Goal: Task Accomplishment & Management: Complete application form

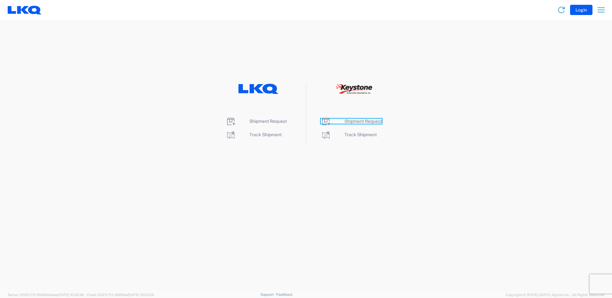
click at [356, 121] on span "Shipment Request" at bounding box center [362, 121] width 37 height 5
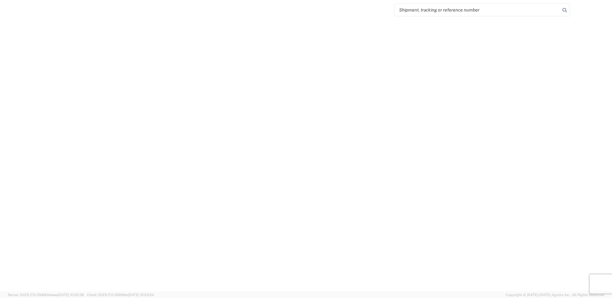
select select "FULL"
select select "LBS"
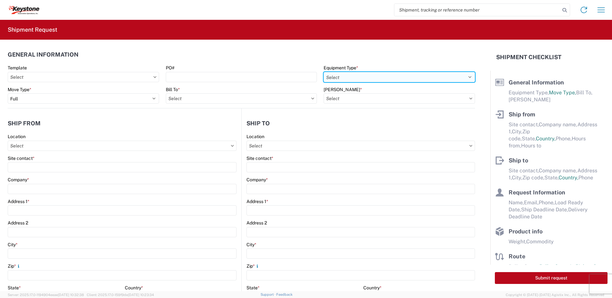
click at [467, 78] on select "Select 53’ Dry Van Flatbed Dropdeck (van) Lowboy (flatbed) Rail" at bounding box center [399, 77] width 151 height 10
select select "STDV"
click at [324, 72] on select "Select 53’ Dry Van Flatbed Dropdeck (van) Lowboy (flatbed) Rail" at bounding box center [399, 77] width 151 height 10
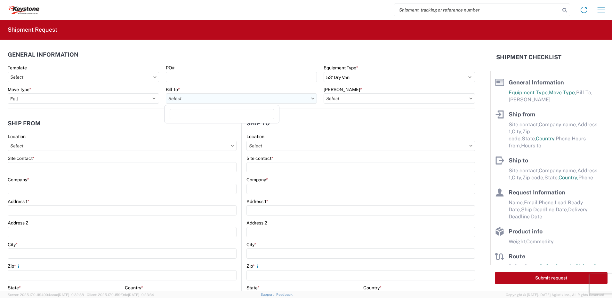
click at [308, 97] on input "Bill To *" at bounding box center [241, 98] width 151 height 10
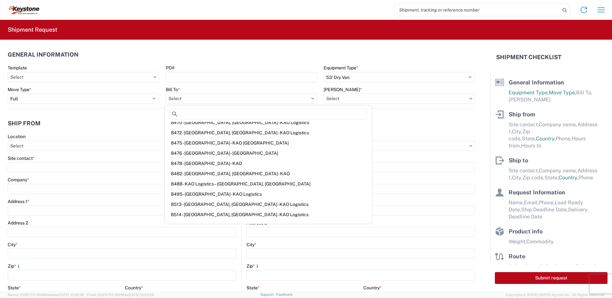
scroll to position [608, 0]
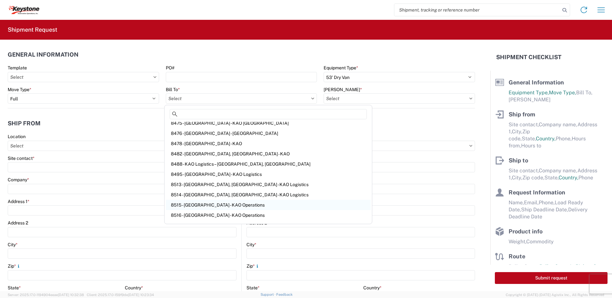
click at [191, 207] on div "8515 - [GEOGRAPHIC_DATA] - KAO Operations" at bounding box center [268, 205] width 205 height 10
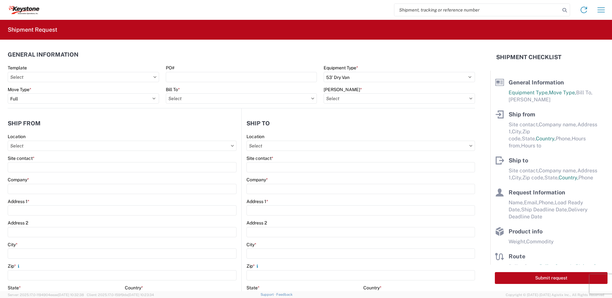
type input "8515 - [GEOGRAPHIC_DATA] - KAO Operations"
click at [466, 97] on input "[PERSON_NAME] *" at bounding box center [399, 98] width 151 height 10
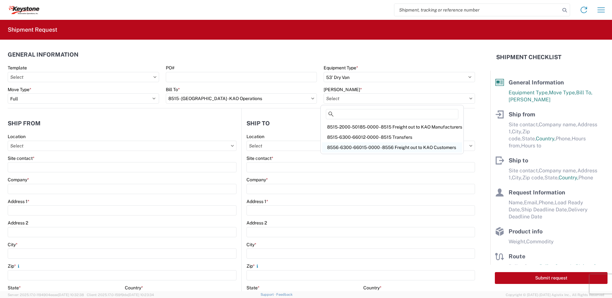
click at [353, 148] on div "8556-6300-66015-0000 - 8556 Freight out to KAO Customers" at bounding box center [392, 147] width 140 height 10
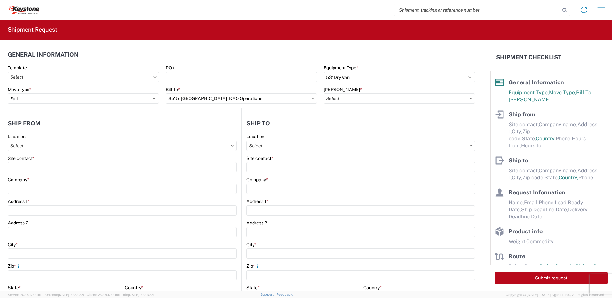
type input "8556-6300-66015-0000 - 8556 Freight out to KAO Customers"
click at [32, 146] on input "Location" at bounding box center [122, 146] width 229 height 10
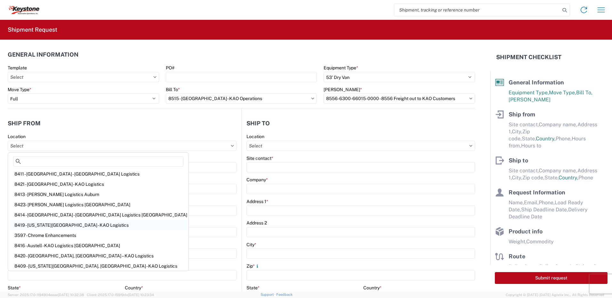
scroll to position [0, 0]
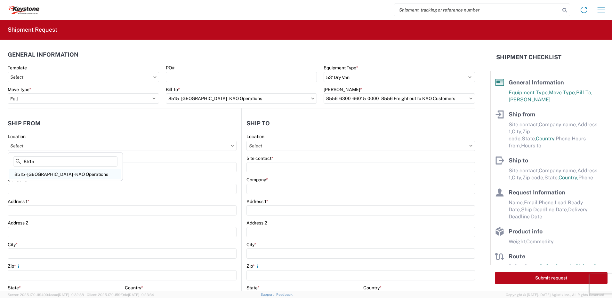
type input "8515"
click at [44, 174] on div "8515 - [GEOGRAPHIC_DATA] - KAO Operations" at bounding box center [65, 174] width 112 height 10
type input "8515 - [GEOGRAPHIC_DATA] - KAO Operations"
type input "KAO"
type input "[STREET_ADDRESS][PERSON_NAME]"
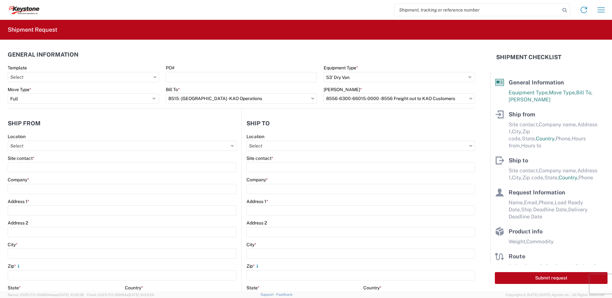
type input "[GEOGRAPHIC_DATA]"
type input "18643"
select select "PA"
select select "US"
type input "[PHONE_NUMBER]"
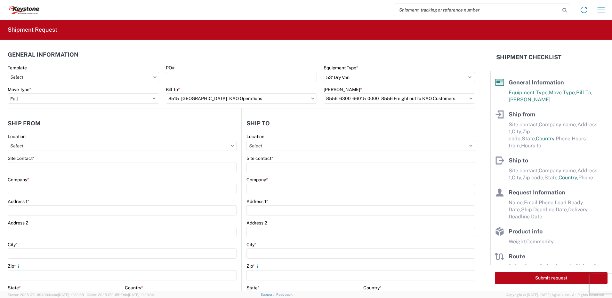
type input "07:00"
type input "17:00"
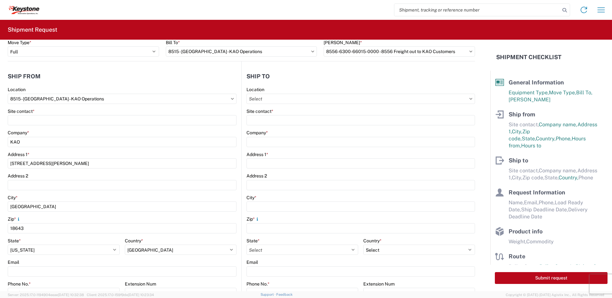
scroll to position [32, 0]
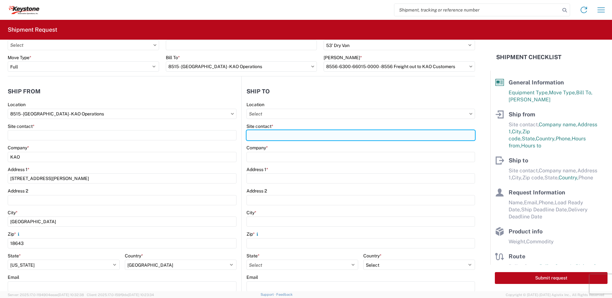
click at [256, 137] on input "Site contact *" at bounding box center [361, 135] width 229 height 10
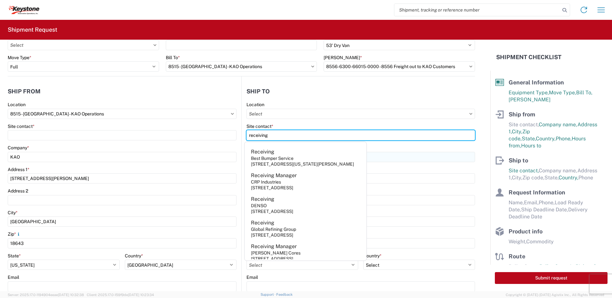
type input "receiving"
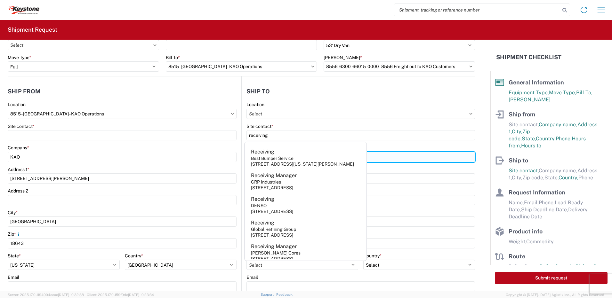
click at [400, 156] on input "Company *" at bounding box center [361, 157] width 229 height 10
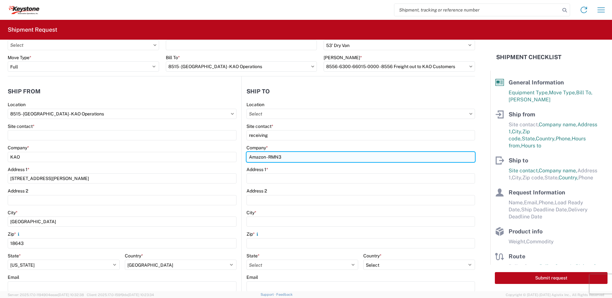
type input "Amazon - RMN3"
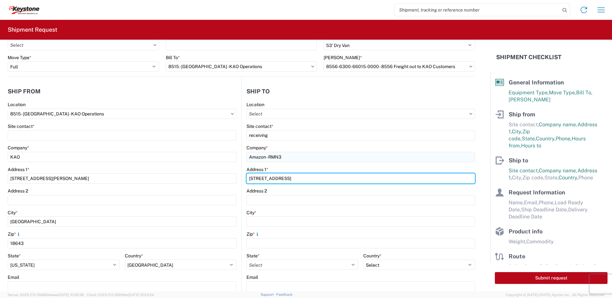
type input "[STREET_ADDRESS]"
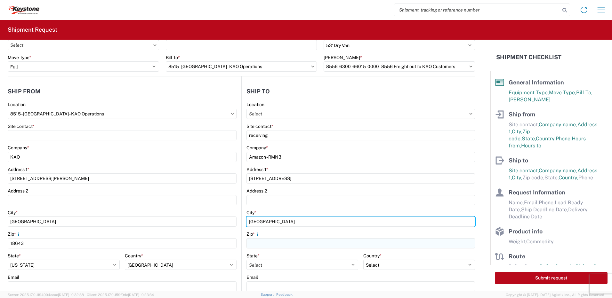
type input "[GEOGRAPHIC_DATA]"
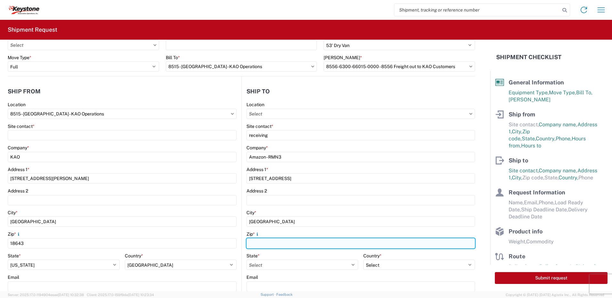
click at [257, 242] on input "Zip *" at bounding box center [361, 244] width 229 height 10
type input "22406"
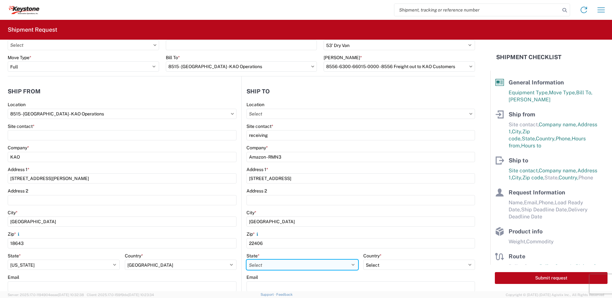
click at [268, 267] on select "Select [US_STATE] [US_STATE] [US_STATE] [US_STATE] Armed Forces Americas Armed …" at bounding box center [303, 265] width 112 height 10
select select "VA"
click at [247, 260] on select "Select [US_STATE] [US_STATE] [US_STATE] [US_STATE] Armed Forces Americas Armed …" at bounding box center [303, 265] width 112 height 10
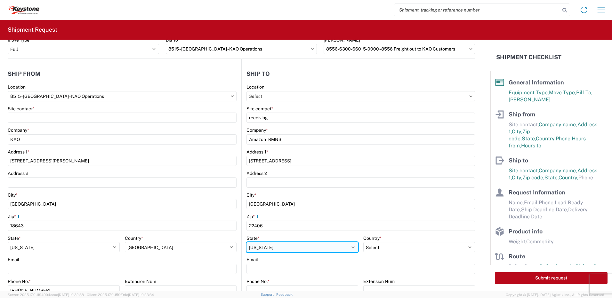
scroll to position [96, 0]
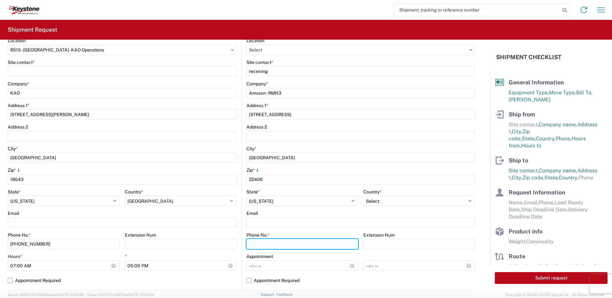
click at [265, 244] on input "Phone No. *" at bounding box center [303, 244] width 112 height 10
type input "7172633281"
type input "[PERSON_NAME]"
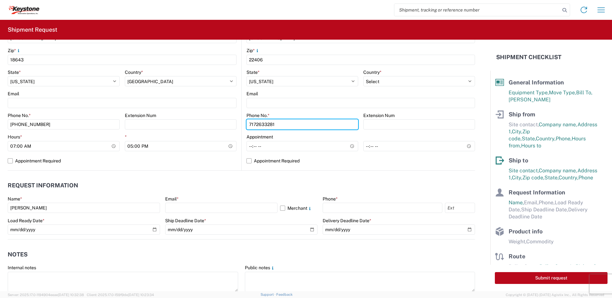
scroll to position [224, 0]
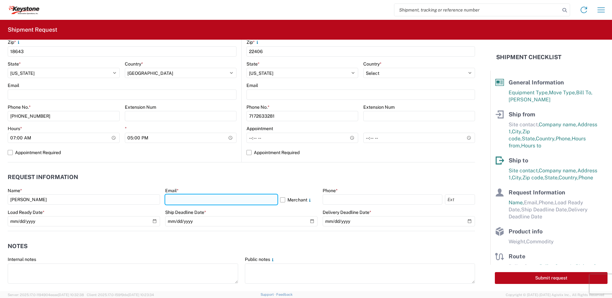
click at [177, 198] on input "text" at bounding box center [221, 200] width 112 height 10
type input "[EMAIL_ADDRESS][DOMAIN_NAME]"
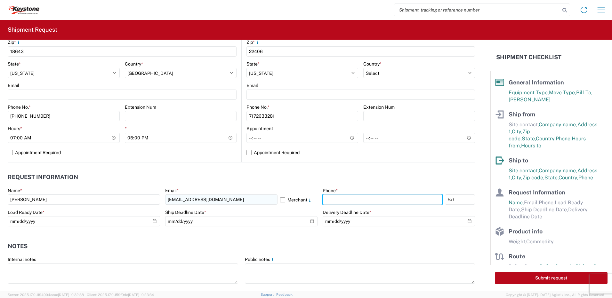
type input "5706554514"
click at [445, 199] on input "text" at bounding box center [460, 200] width 30 height 10
type input "3324"
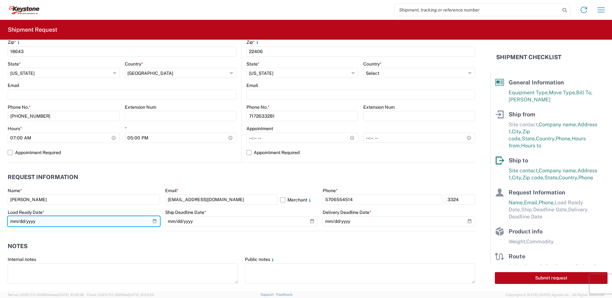
click at [154, 219] on input "date" at bounding box center [84, 221] width 152 height 10
type input "[DATE]"
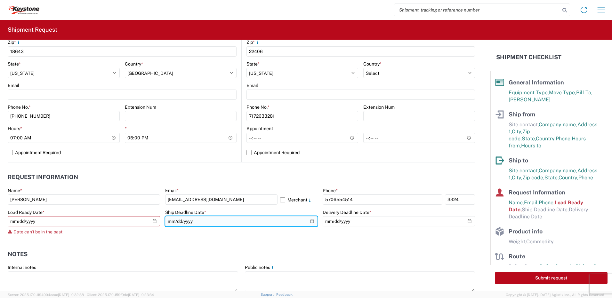
click at [308, 221] on input "date" at bounding box center [241, 221] width 152 height 10
type input "[DATE]"
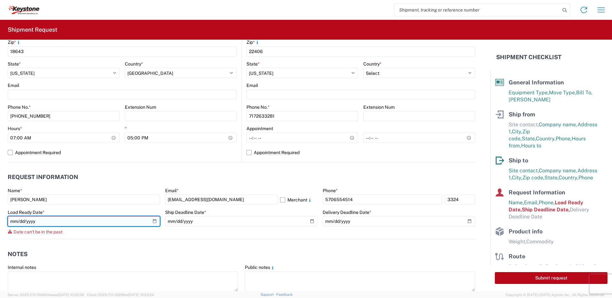
click at [152, 223] on input "[DATE]" at bounding box center [84, 221] width 152 height 10
type input "[DATE]"
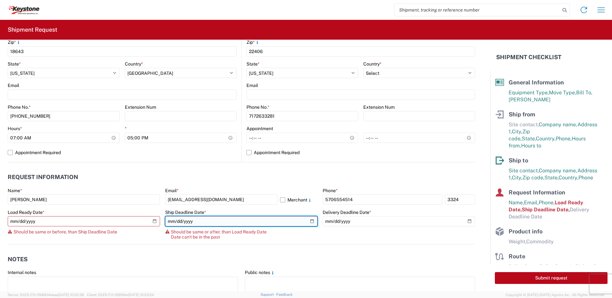
click at [307, 222] on input "[DATE]" at bounding box center [241, 221] width 152 height 10
type input "[DATE]"
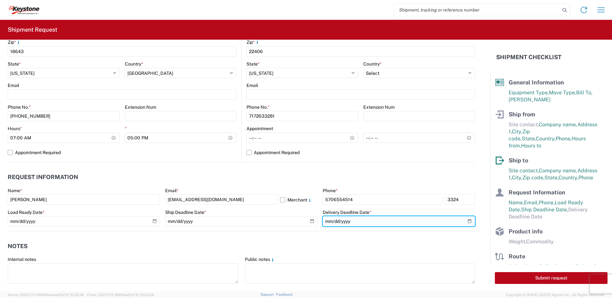
click at [464, 222] on input "date" at bounding box center [399, 221] width 152 height 10
type input "[DATE]"
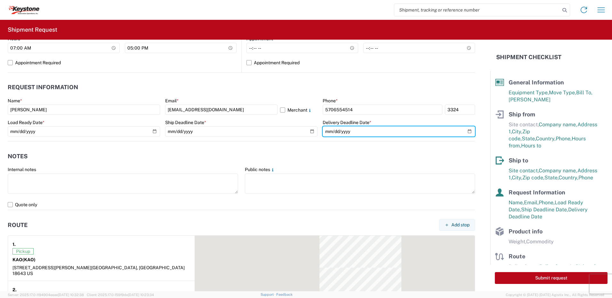
scroll to position [320, 0]
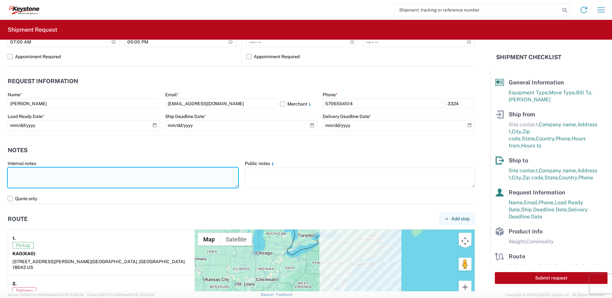
click at [11, 173] on textarea at bounding box center [123, 178] width 231 height 20
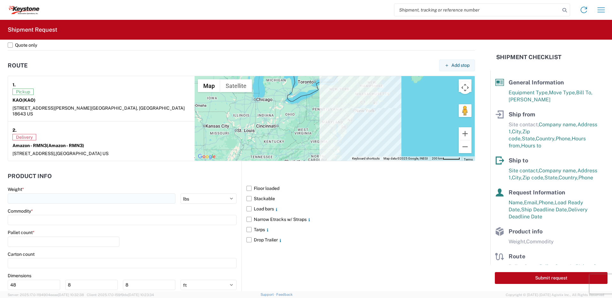
scroll to position [480, 0]
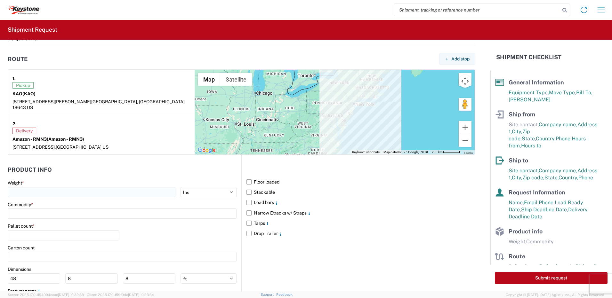
type textarea "This had already been scheduled with R&L. This was picked up [DATE]."
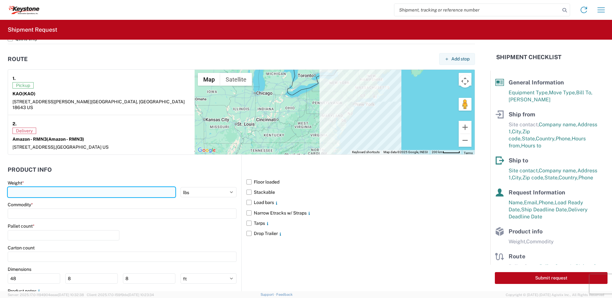
click at [22, 189] on input "number" at bounding box center [92, 192] width 168 height 10
type input "21409"
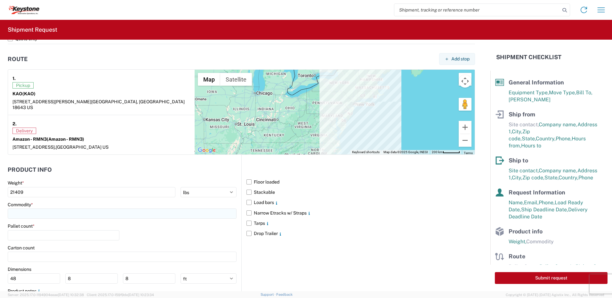
click at [29, 210] on input at bounding box center [122, 214] width 229 height 10
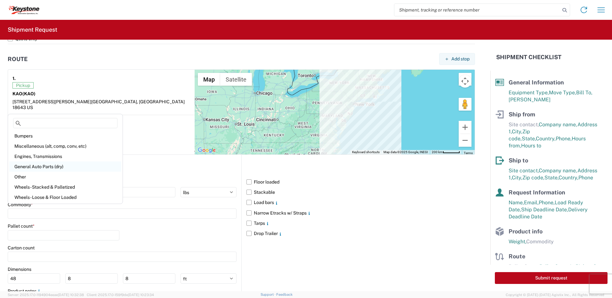
click at [36, 166] on div "General Auto Parts (dry)" at bounding box center [65, 167] width 112 height 10
type input "General Auto Parts (dry)"
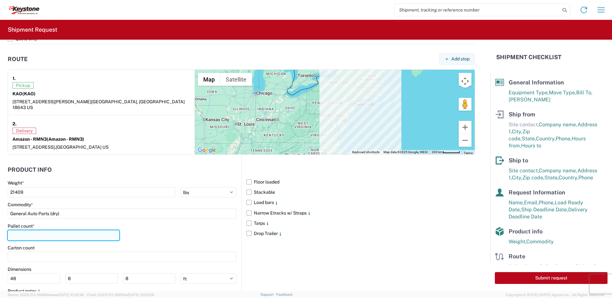
click at [27, 231] on input "number" at bounding box center [64, 236] width 112 height 10
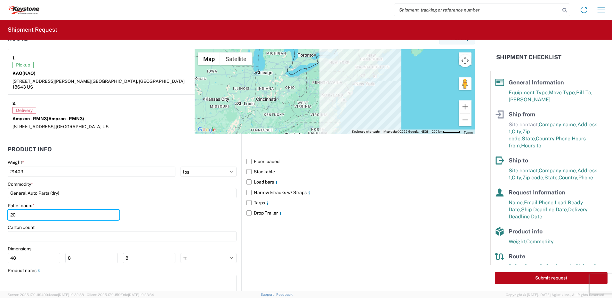
scroll to position [512, 0]
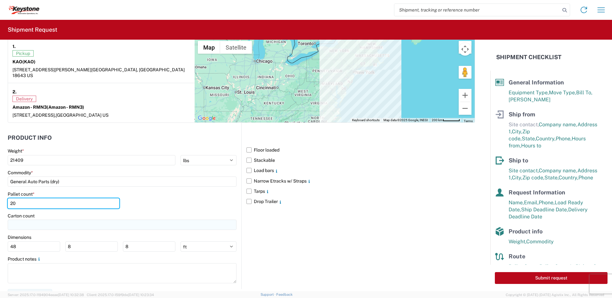
type input "20"
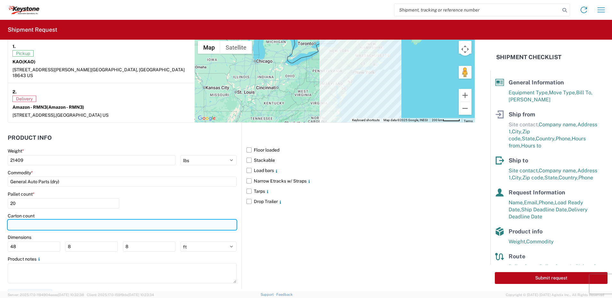
click at [21, 220] on input "number" at bounding box center [122, 225] width 229 height 10
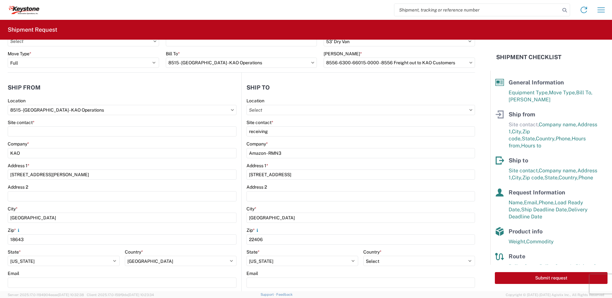
scroll to position [4, 0]
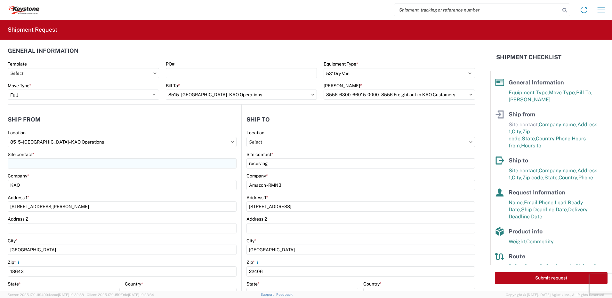
type input "845"
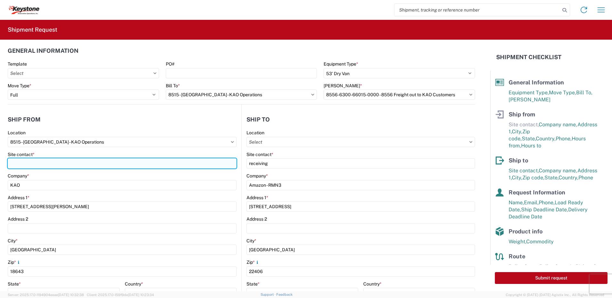
click at [28, 165] on input "Site contact *" at bounding box center [122, 163] width 229 height 10
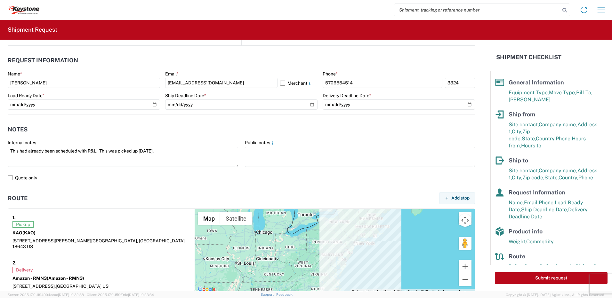
scroll to position [356, 0]
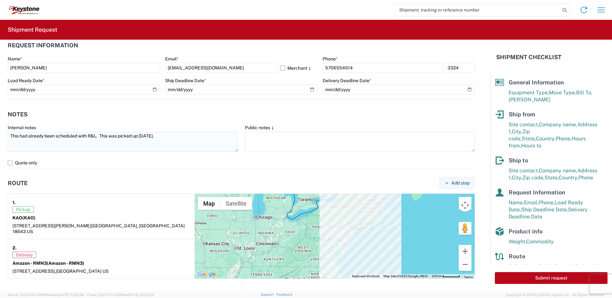
type input "[PERSON_NAME]"
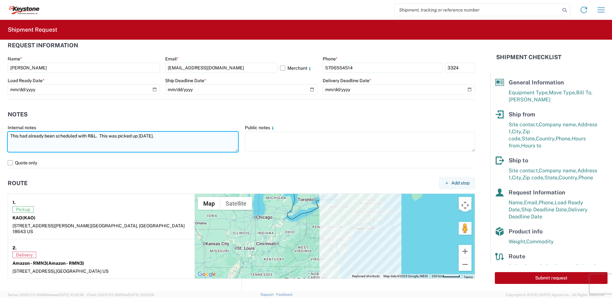
click at [28, 137] on textarea "This had already been scheduled with R&L. This was picked up [DATE]." at bounding box center [123, 142] width 231 height 20
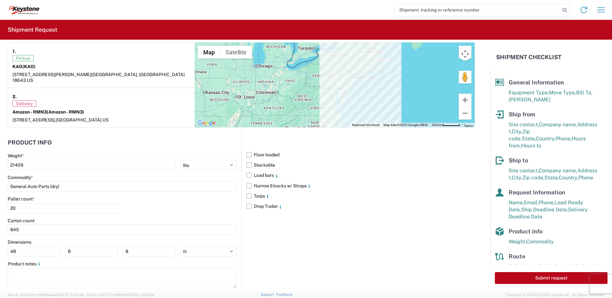
scroll to position [516, 0]
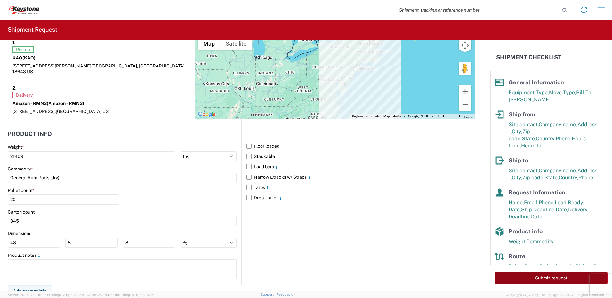
type textarea "This has already been scheduled with R&L. This was picked up [DATE]."
click at [547, 278] on button "Submit request" at bounding box center [551, 278] width 113 height 12
select select "US"
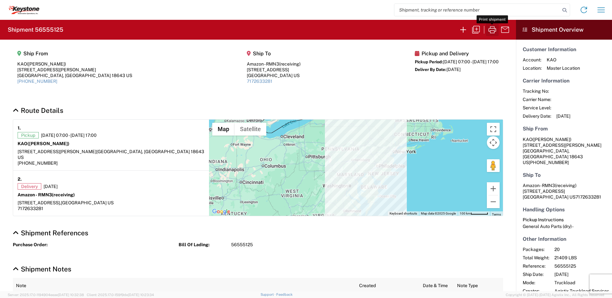
click at [493, 29] on icon "button" at bounding box center [492, 30] width 10 height 10
